Goal: Find specific page/section: Find specific page/section

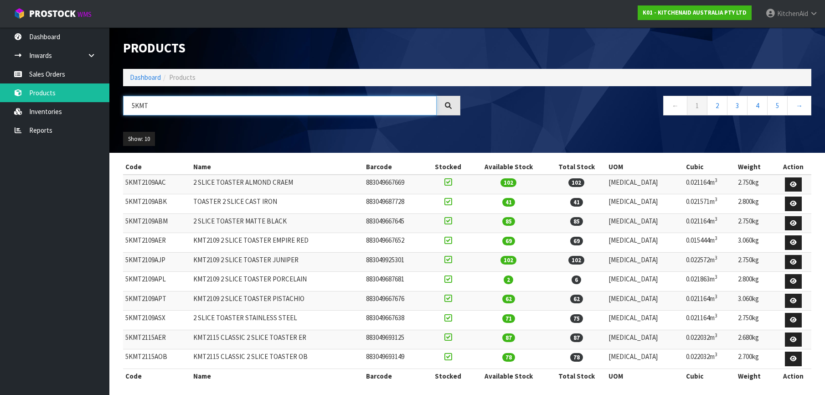
click at [139, 107] on input "5KMT" at bounding box center [280, 106] width 314 height 20
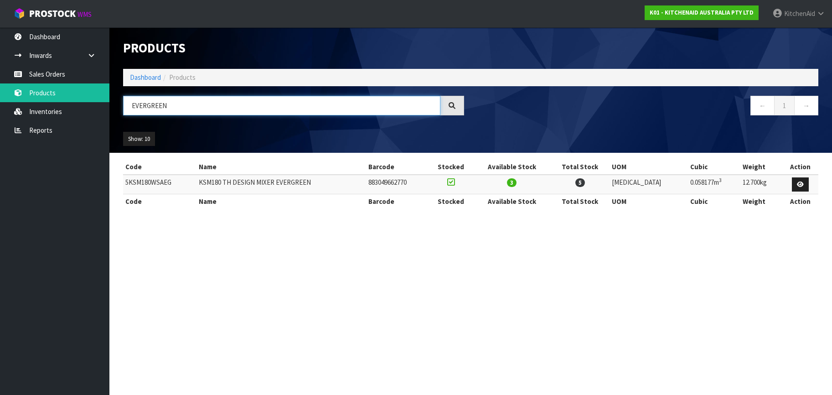
click at [134, 109] on input "EVERGREEN" at bounding box center [281, 106] width 317 height 20
paste input "5KSMICM"
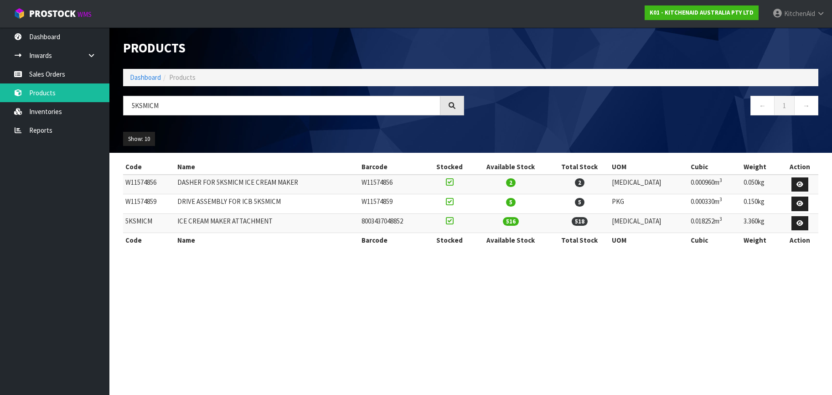
click at [137, 220] on td "5KSMICM" at bounding box center [149, 223] width 52 height 20
copy td "5KSMICM"
click at [139, 105] on input "5KSMICM" at bounding box center [281, 106] width 317 height 20
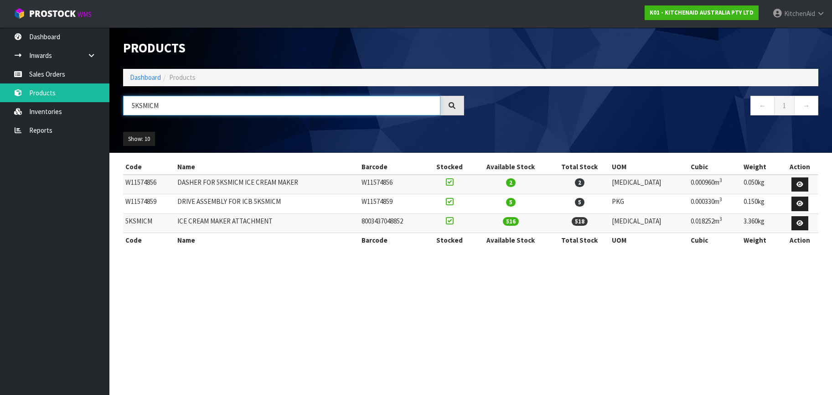
paste input "2CB5BGS"
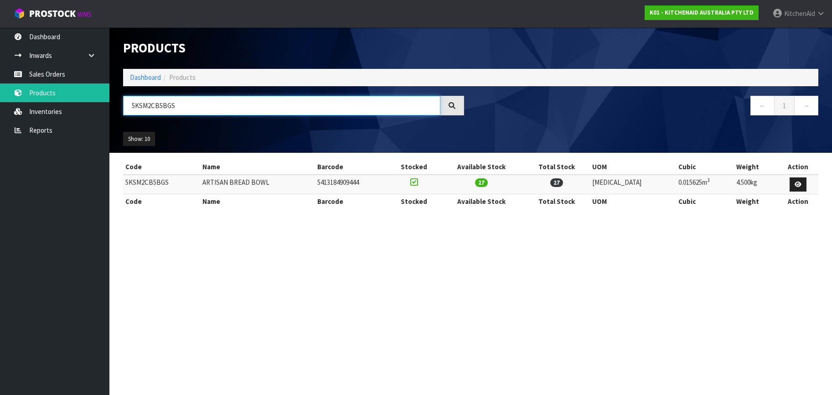
click at [147, 106] on input "5KSM2CB5BGS" at bounding box center [281, 106] width 317 height 20
paste input "EK1701APT"
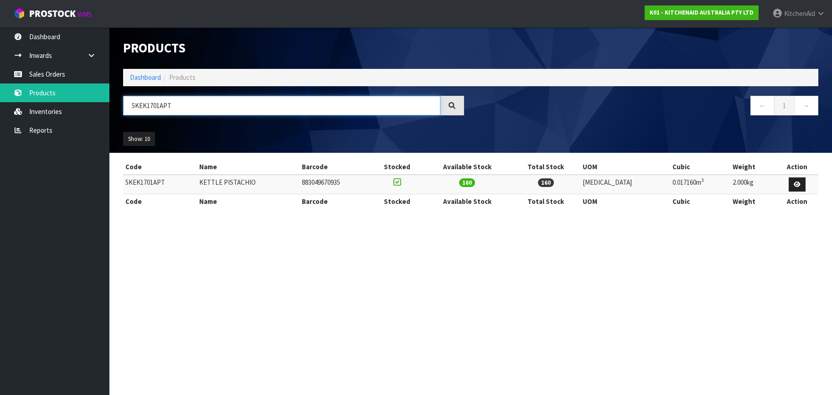
click at [143, 108] on input "5KEK1701APT" at bounding box center [281, 106] width 317 height 20
paste input "SMMGAA"
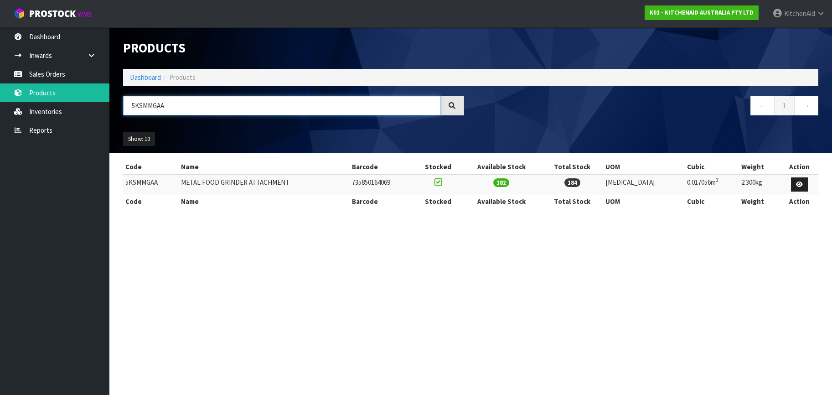
click at [144, 104] on input "5KSMMGAA" at bounding box center [281, 106] width 317 height 20
paste input "KSMPS"
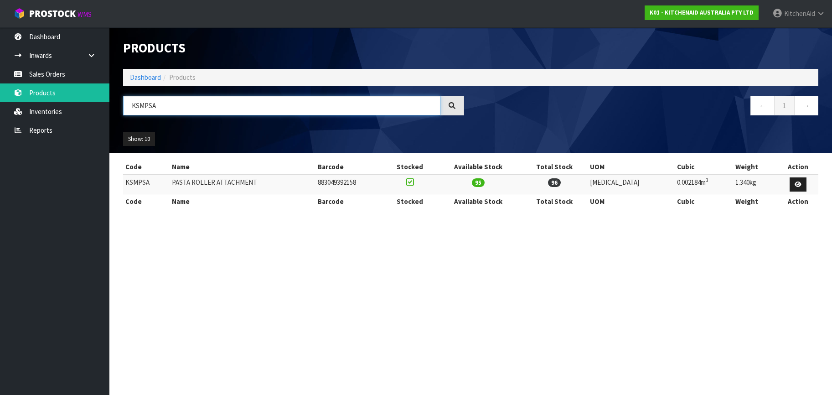
click at [139, 105] on input "KSMPSA" at bounding box center [281, 106] width 317 height 20
paste input "5KFC3516AWH"
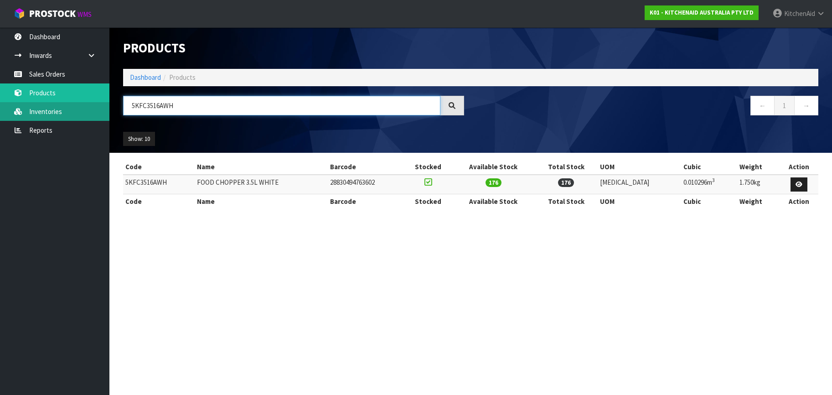
type input "5KFC3516AWH"
